Goal: Task Accomplishment & Management: Complete application form

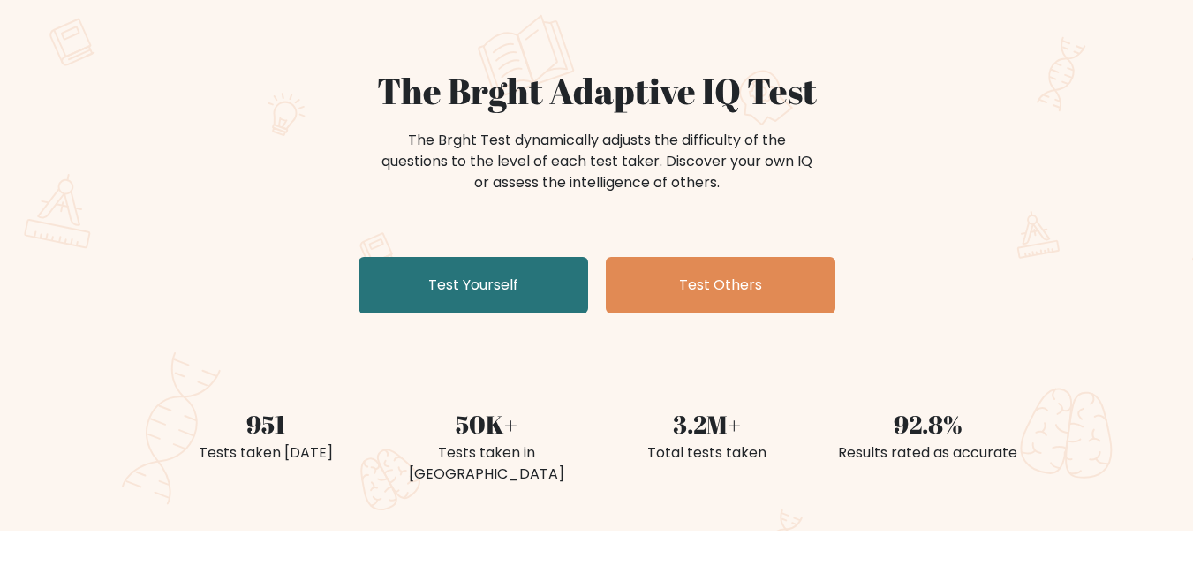
scroll to position [141, 0]
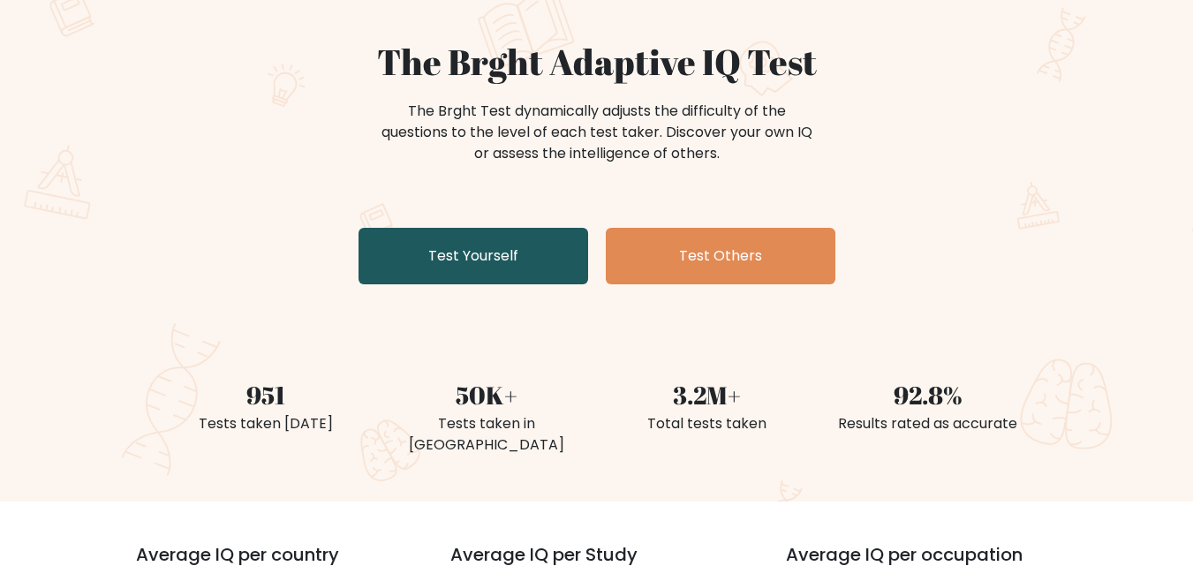
click at [526, 262] on link "Test Yourself" at bounding box center [474, 256] width 230 height 57
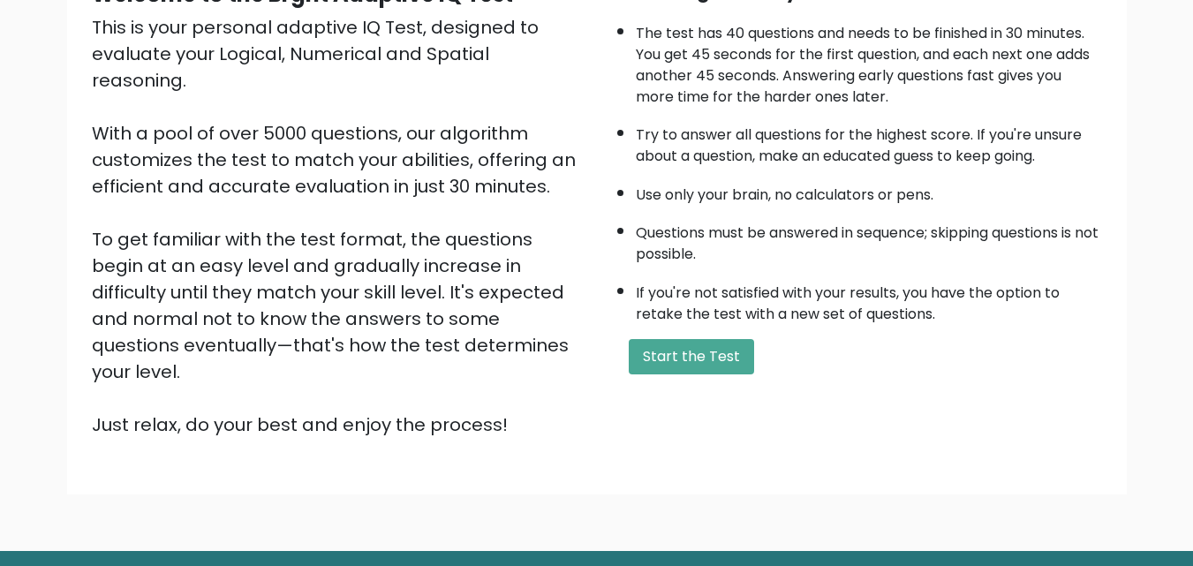
scroll to position [243, 0]
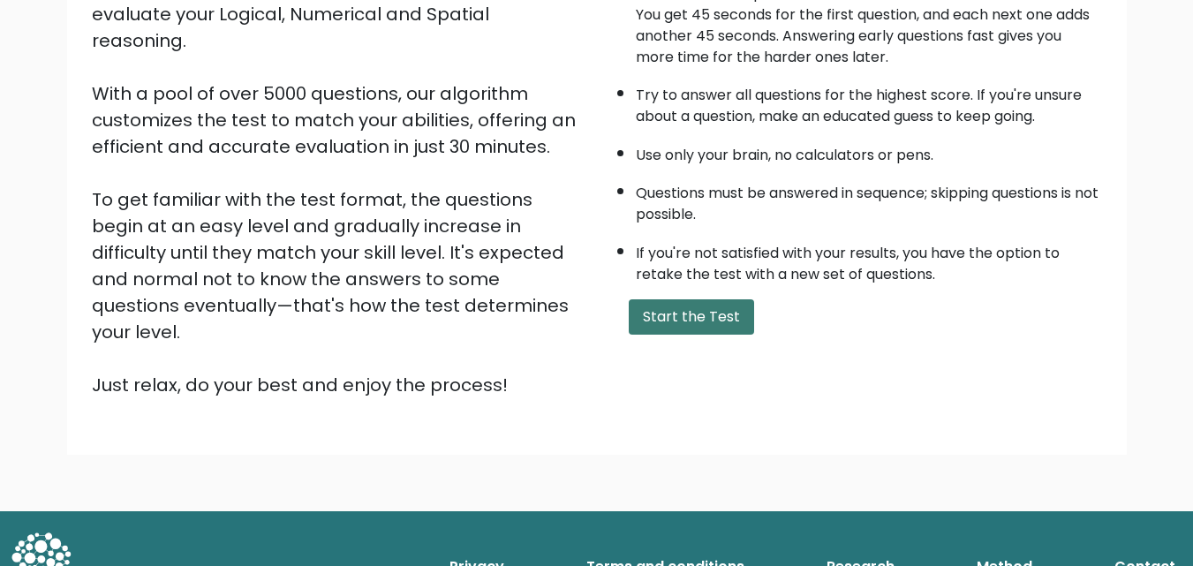
click at [702, 322] on button "Start the Test" at bounding box center [691, 316] width 125 height 35
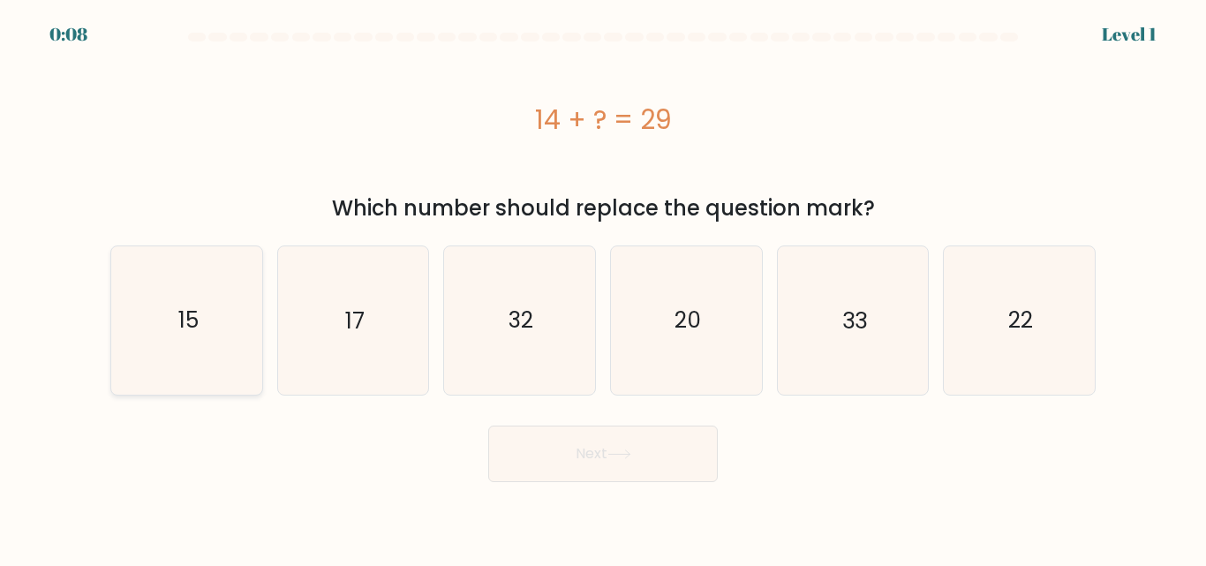
click at [193, 324] on text "15" at bounding box center [187, 320] width 20 height 31
click at [603, 288] on input "a. 15" at bounding box center [603, 285] width 1 height 4
radio input "true"
click at [687, 457] on button "Next" at bounding box center [603, 454] width 230 height 57
click at [587, 455] on button "Next" at bounding box center [603, 454] width 230 height 57
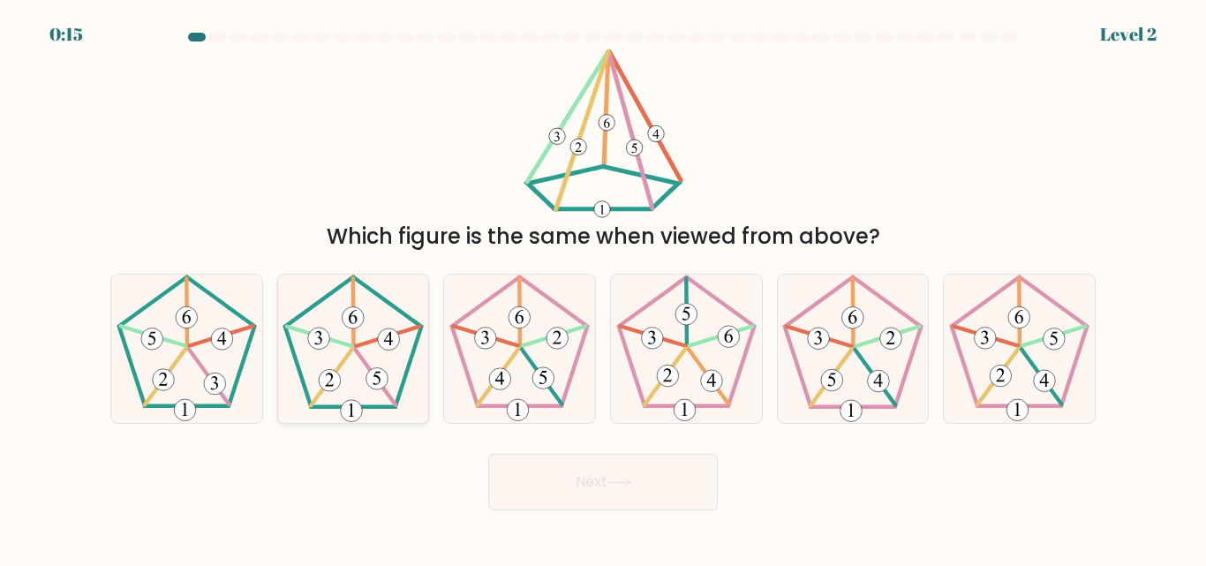
click at [354, 341] on 139 at bounding box center [353, 312] width 1 height 67
click at [603, 288] on input "b." at bounding box center [603, 285] width 1 height 4
radio input "true"
click at [593, 480] on button "Next" at bounding box center [603, 482] width 230 height 57
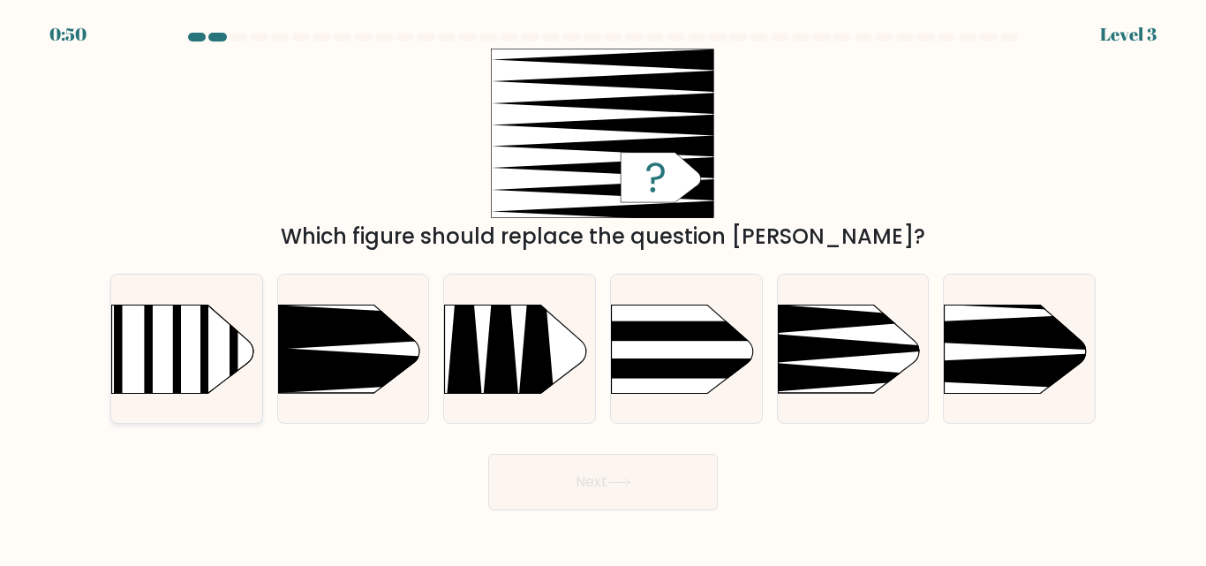
click at [203, 354] on rect at bounding box center [204, 349] width 8 height 89
click at [603, 288] on input "a." at bounding box center [603, 285] width 1 height 4
radio input "true"
click at [580, 472] on button "Next" at bounding box center [603, 482] width 230 height 57
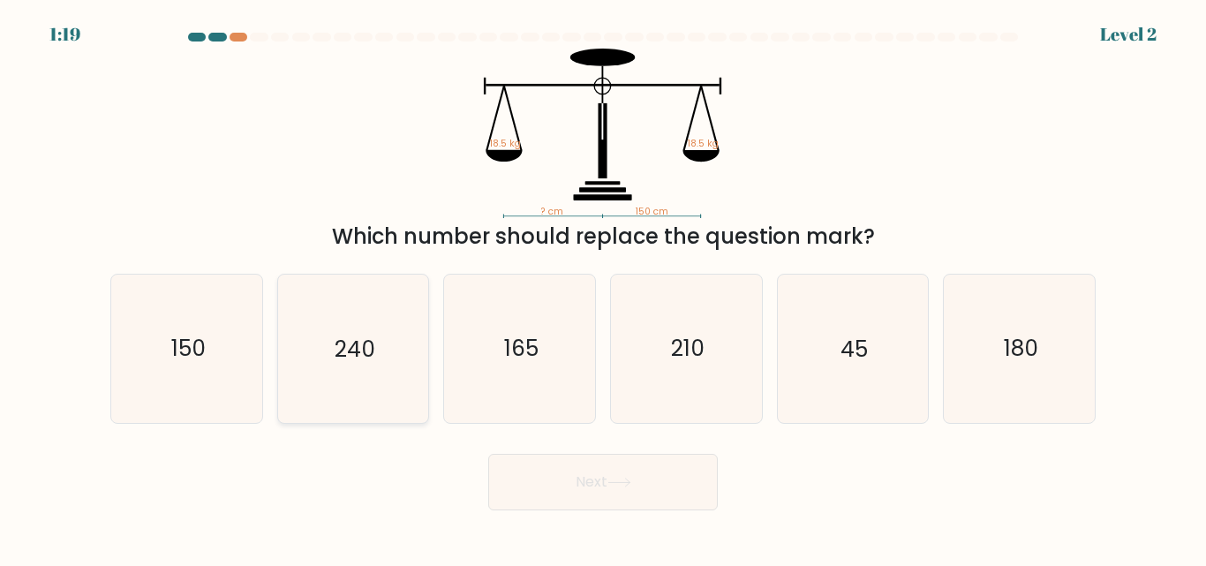
click at [362, 340] on text "240" at bounding box center [355, 349] width 41 height 31
click at [603, 288] on input "b. 240" at bounding box center [603, 285] width 1 height 4
radio input "true"
click at [616, 476] on button "Next" at bounding box center [603, 482] width 230 height 57
